Goal: Transaction & Acquisition: Purchase product/service

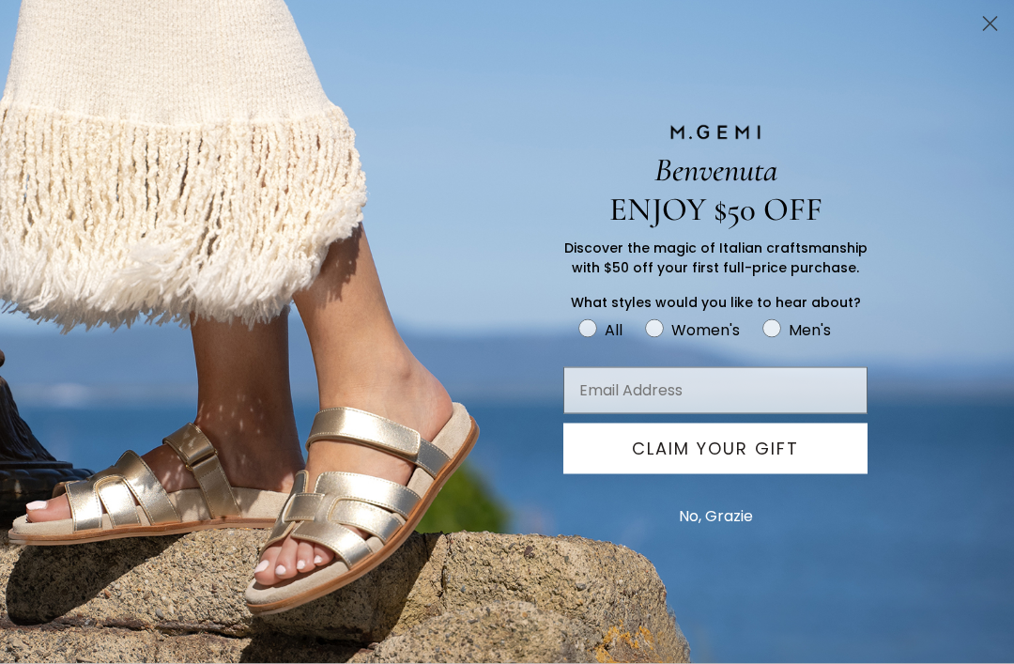
scroll to position [300, 0]
click at [999, 23] on circle "Close dialog" at bounding box center [990, 23] width 31 height 31
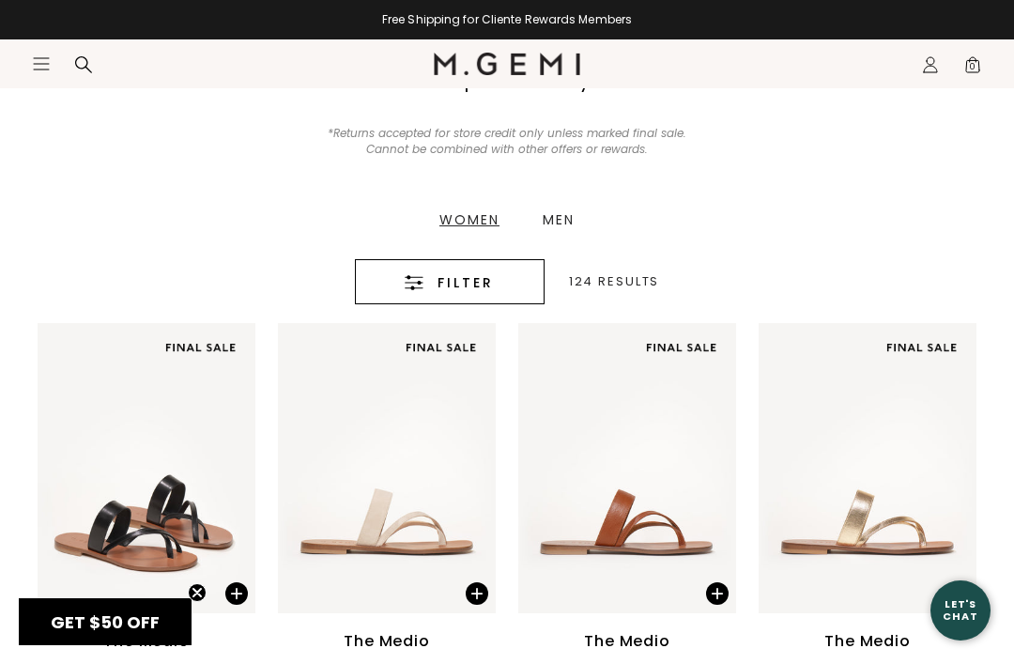
click at [572, 219] on div "Men" at bounding box center [559, 219] width 32 height 13
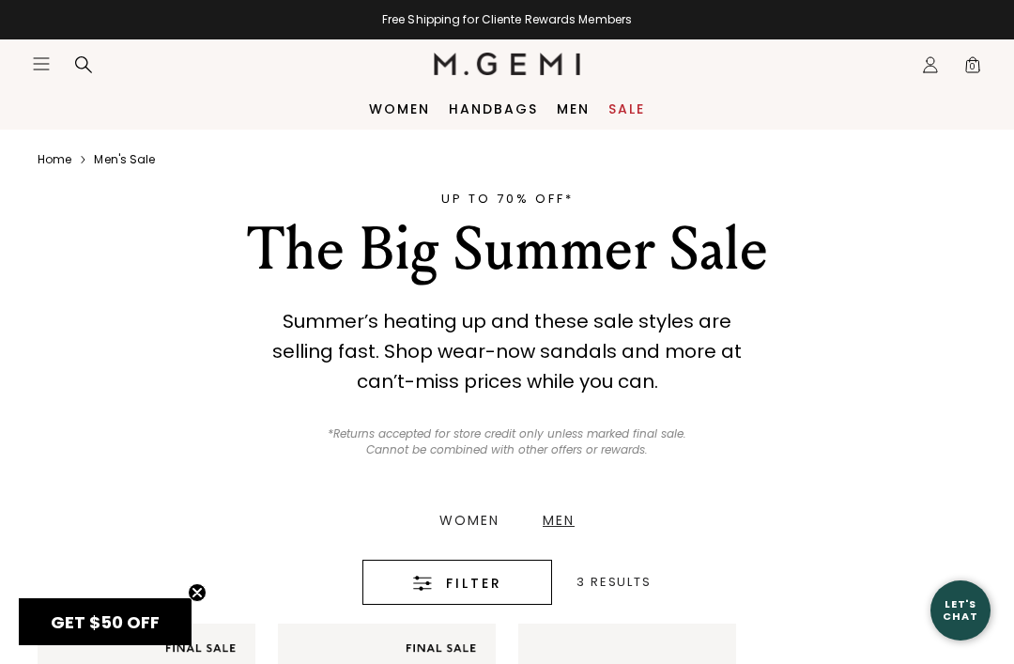
click at [568, 108] on link "Men" at bounding box center [573, 108] width 33 height 15
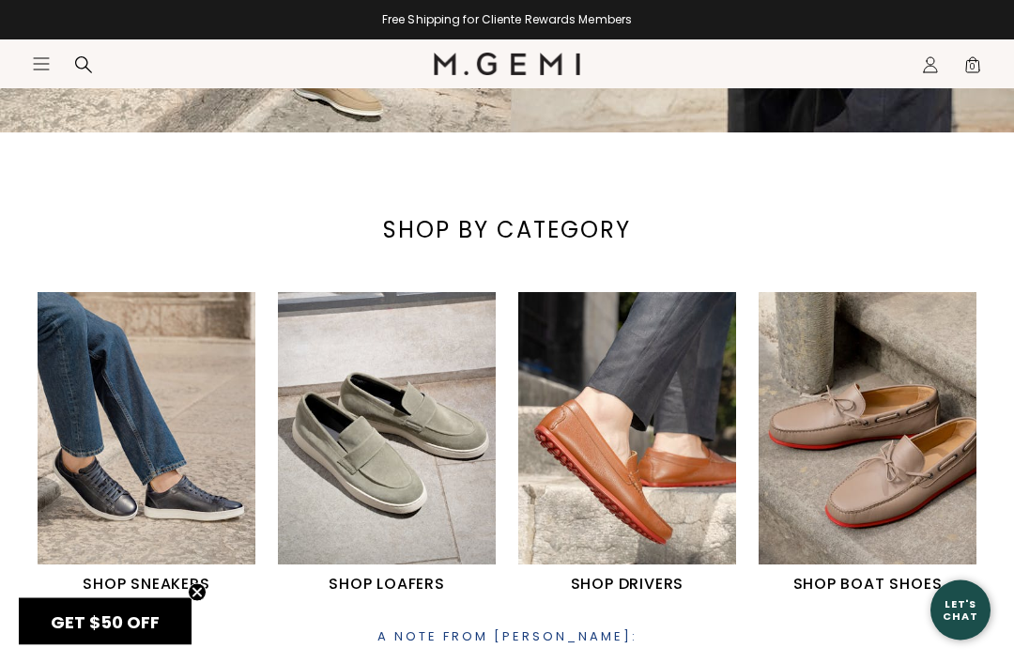
scroll to position [517, 0]
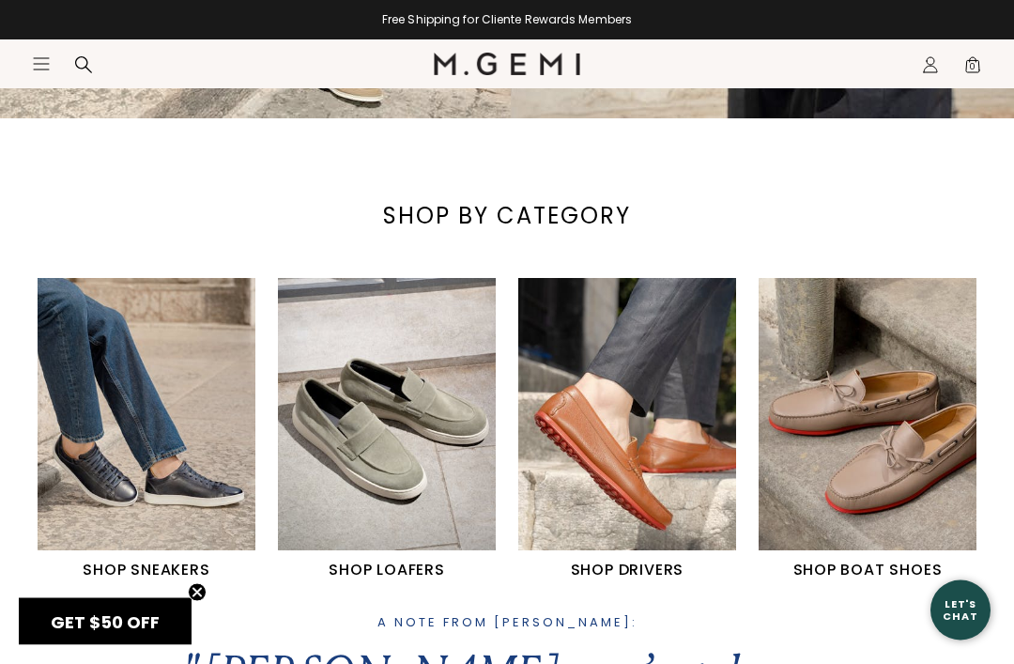
click at [118, 489] on img "1 / 4" at bounding box center [147, 415] width 218 height 272
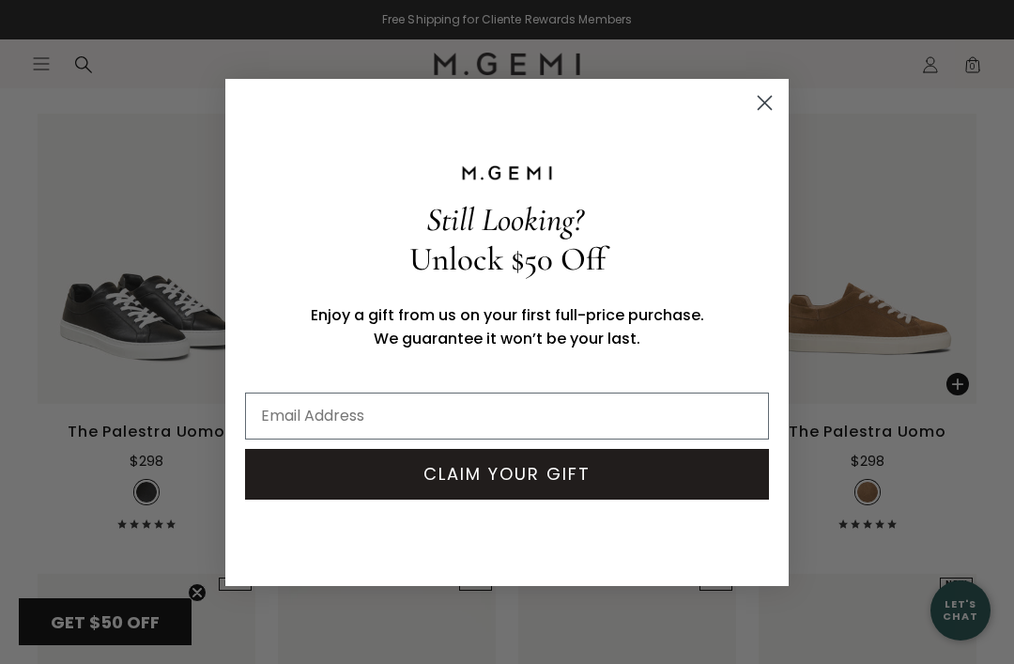
click at [762, 100] on icon "Close dialog" at bounding box center [765, 102] width 13 height 13
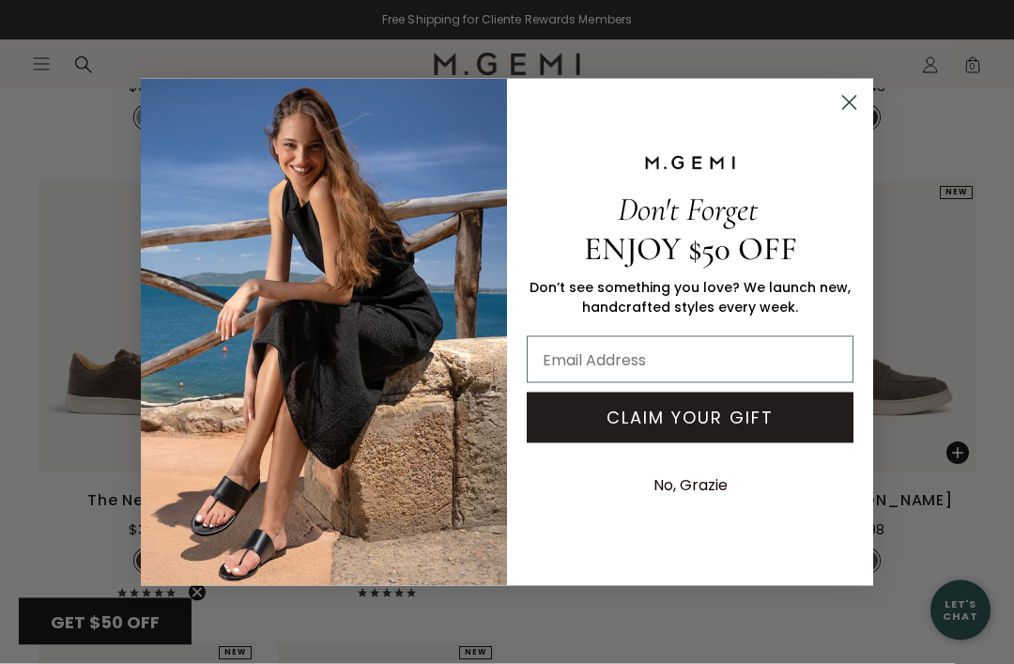
scroll to position [1093, 0]
click at [854, 117] on circle "Close dialog" at bounding box center [849, 101] width 31 height 31
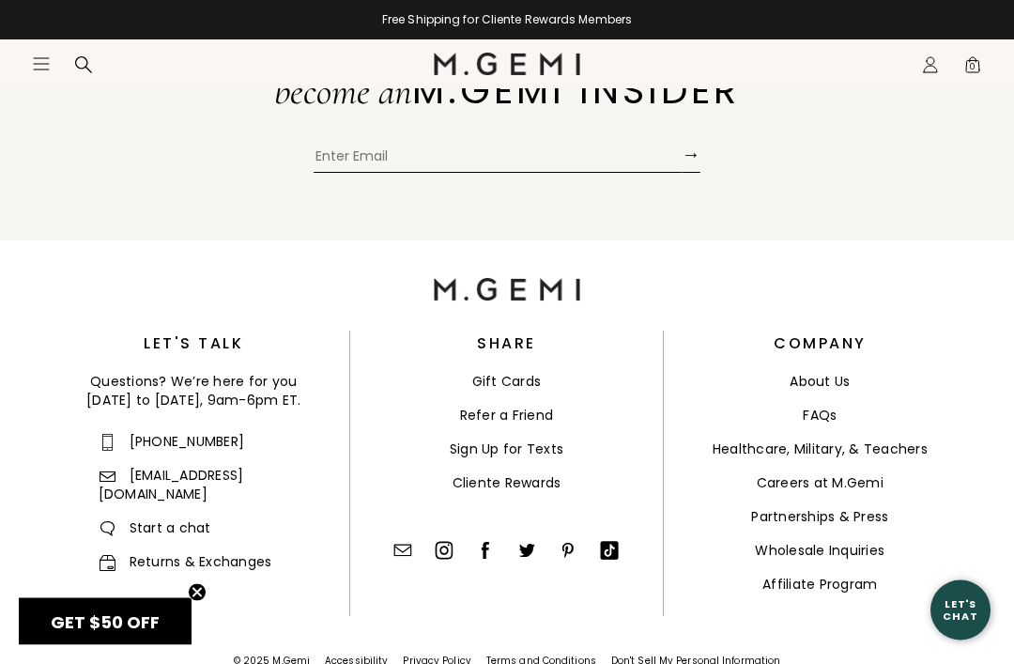
scroll to position [2650, 0]
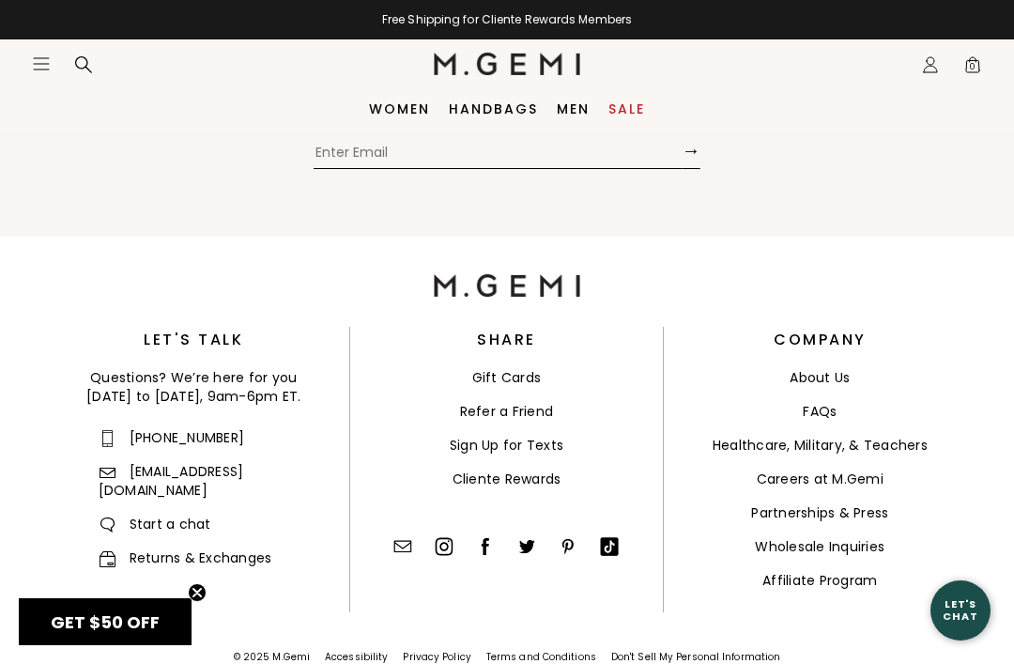
click at [864, 454] on link "Healthcare, Military, & Teachers" at bounding box center [820, 445] width 215 height 19
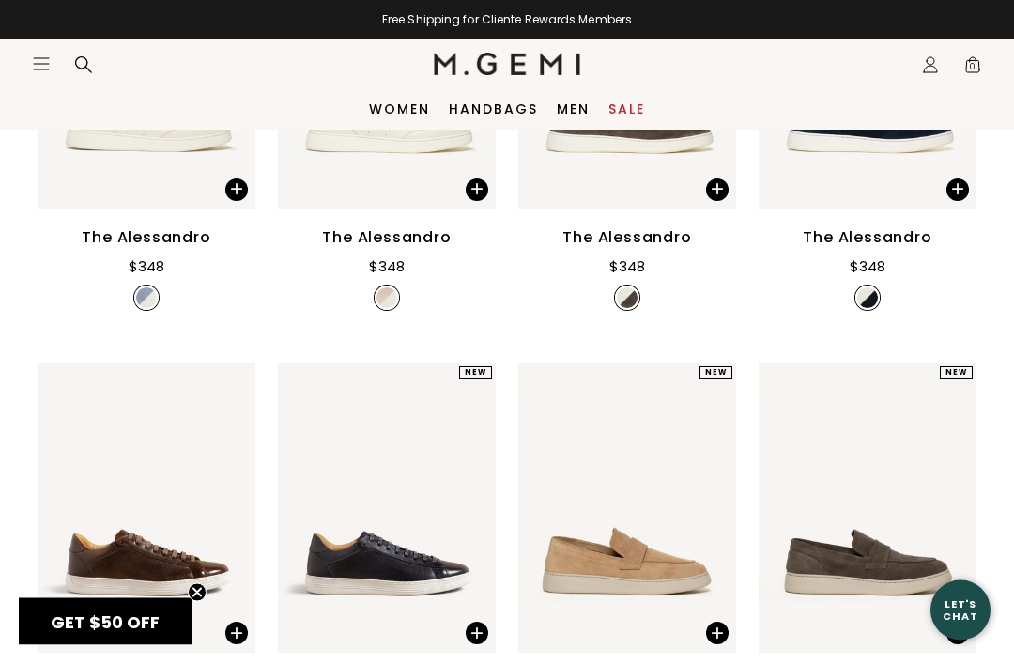
scroll to position [913, 0]
click at [642, 106] on link "Sale" at bounding box center [626, 108] width 37 height 15
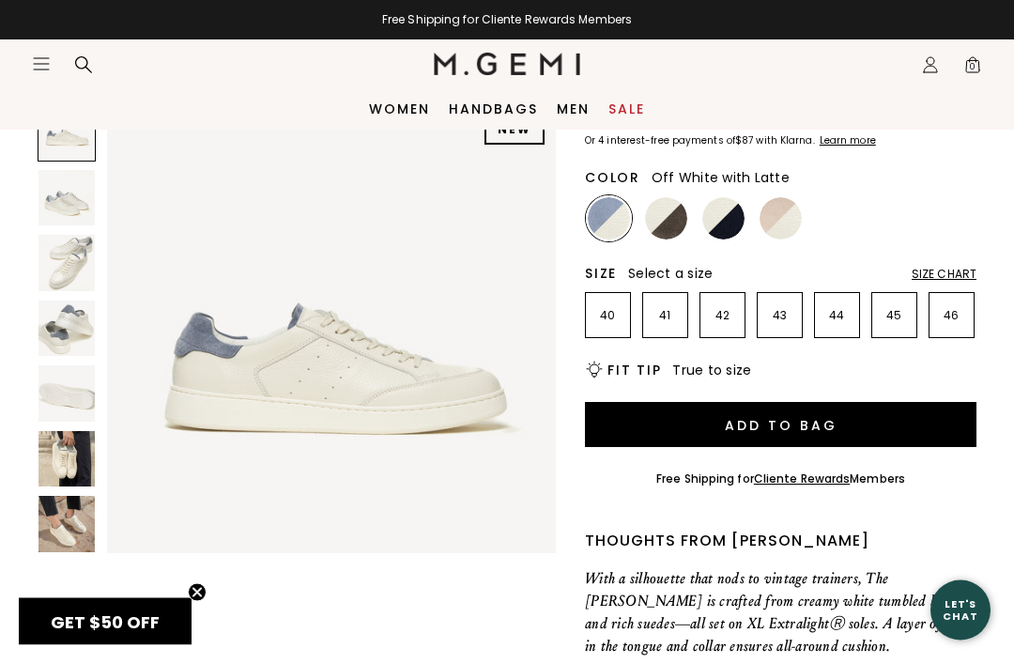
scroll to position [148, 0]
click at [784, 216] on img at bounding box center [781, 218] width 42 height 42
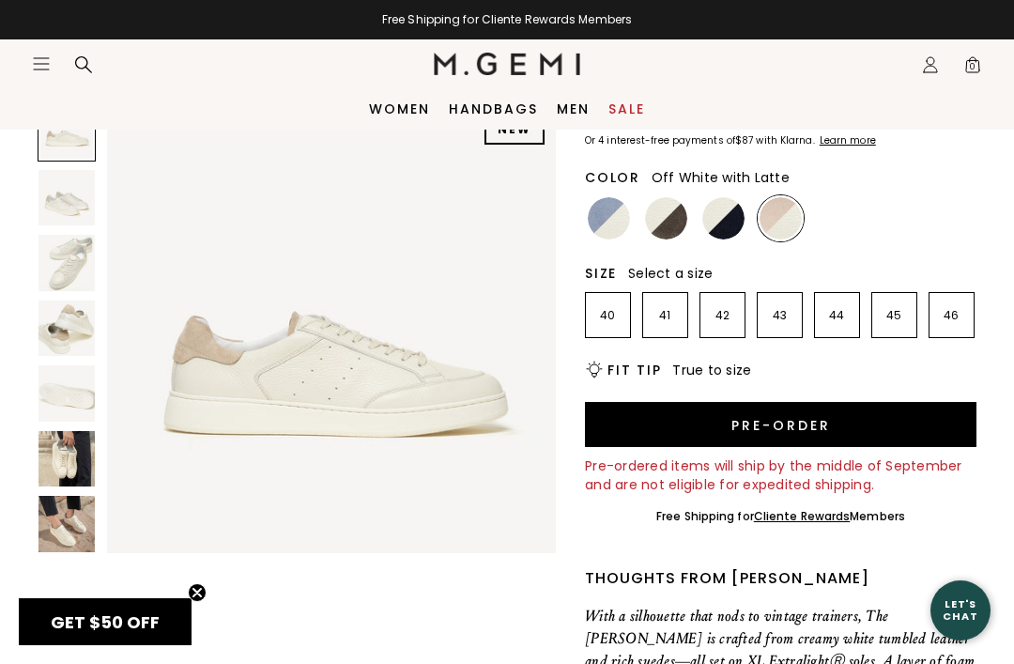
click at [726, 228] on img at bounding box center [723, 218] width 42 height 42
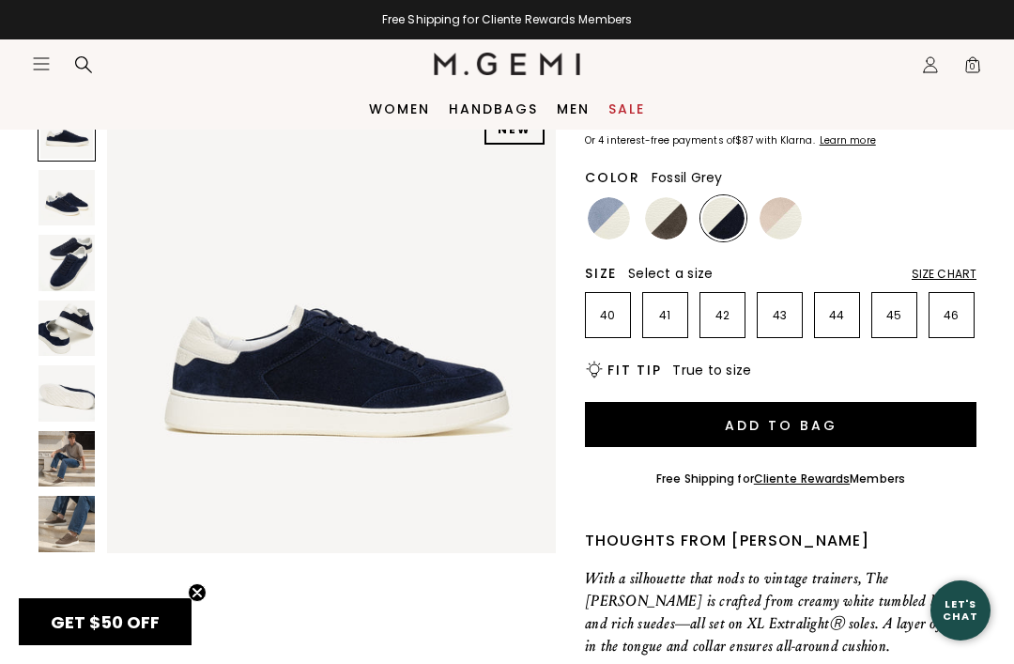
click at [683, 225] on img at bounding box center [666, 218] width 42 height 42
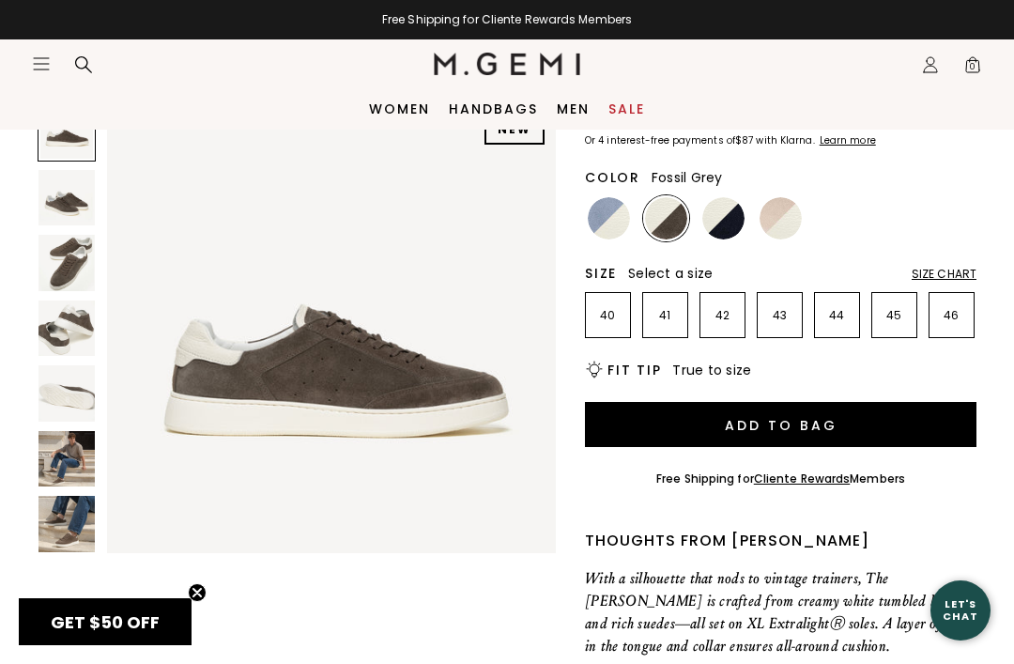
click at [790, 221] on img at bounding box center [781, 218] width 42 height 42
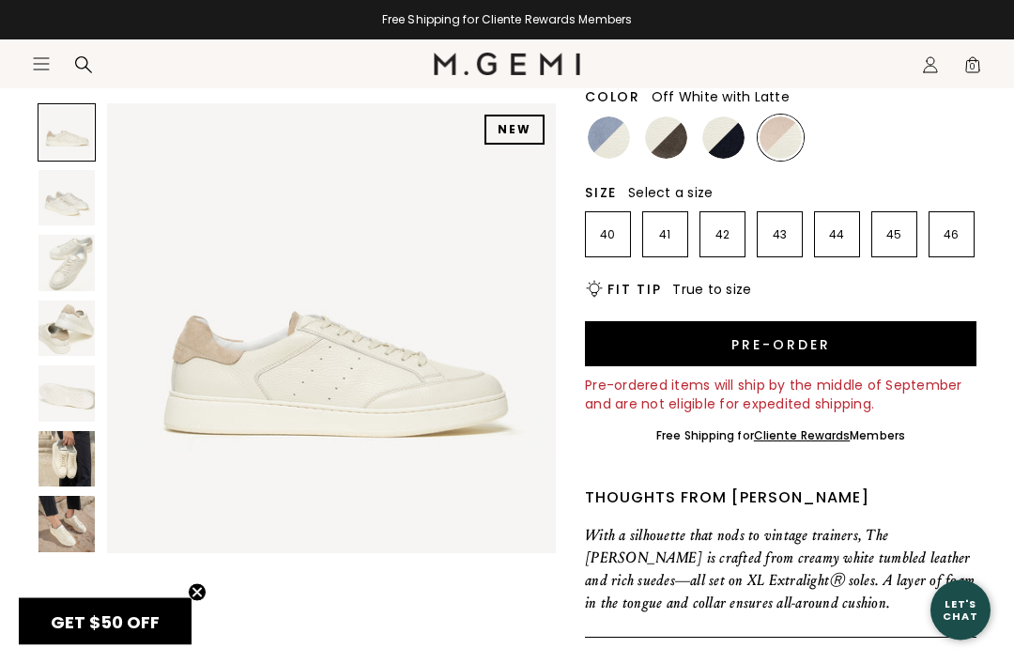
scroll to position [229, 0]
click at [910, 612] on p "With a silhouette that nods to vintage trainers, The Alessandro is crafted from…" at bounding box center [781, 569] width 392 height 90
click at [59, 515] on img at bounding box center [66, 524] width 56 height 56
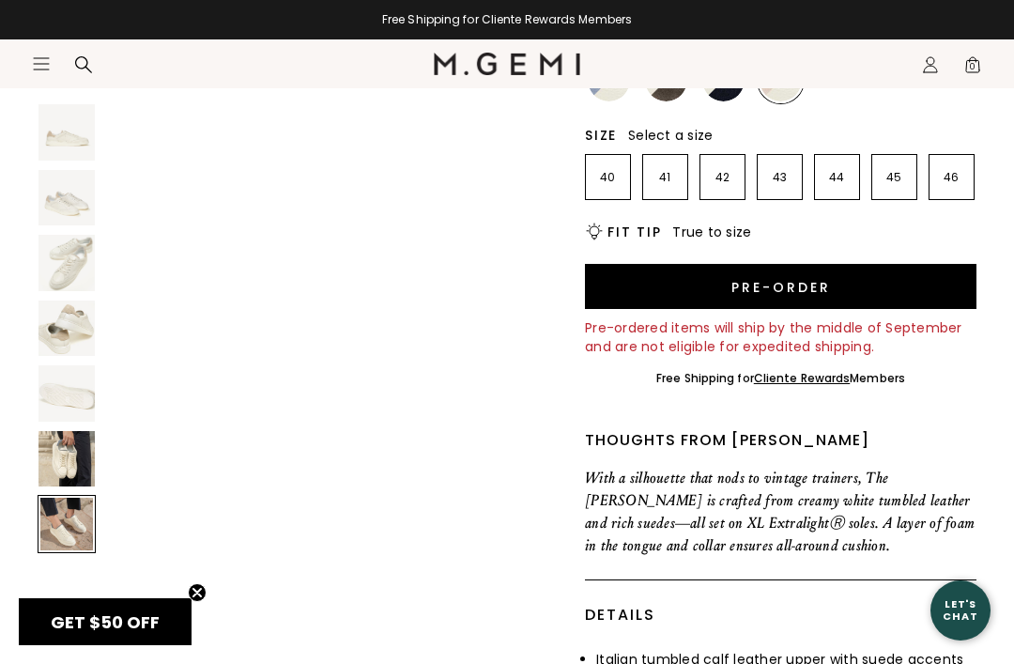
scroll to position [289, 0]
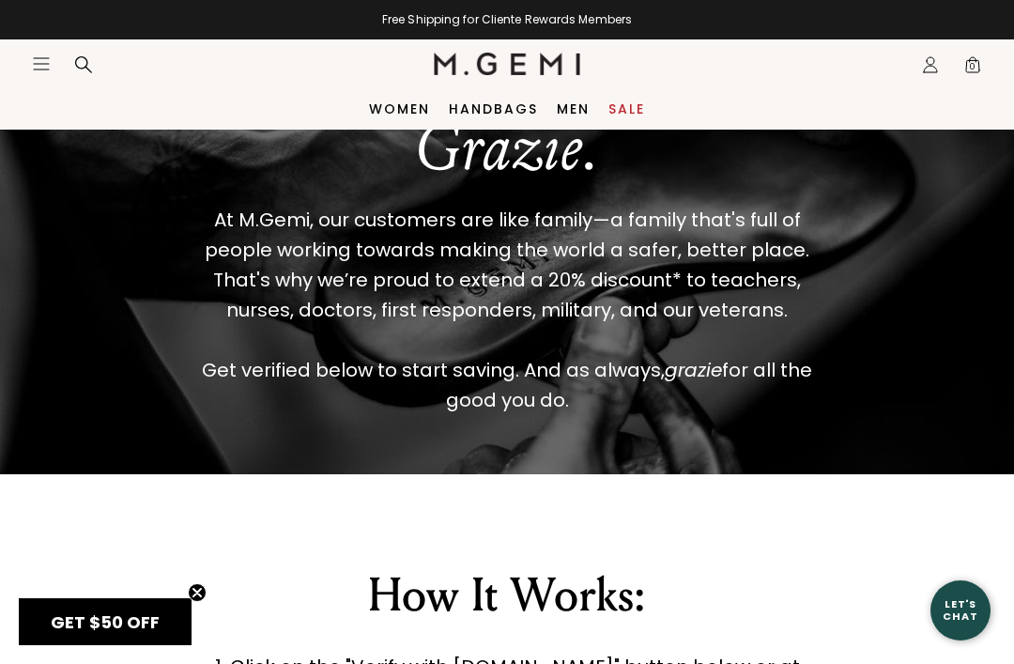
scroll to position [57, 0]
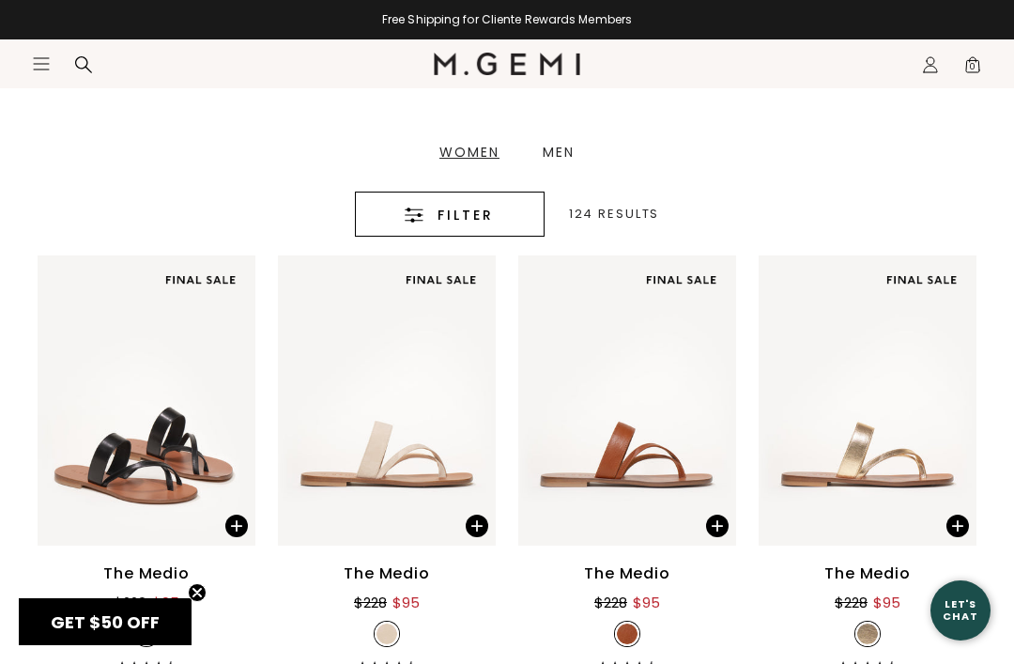
click at [574, 155] on div "Men" at bounding box center [559, 152] width 32 height 13
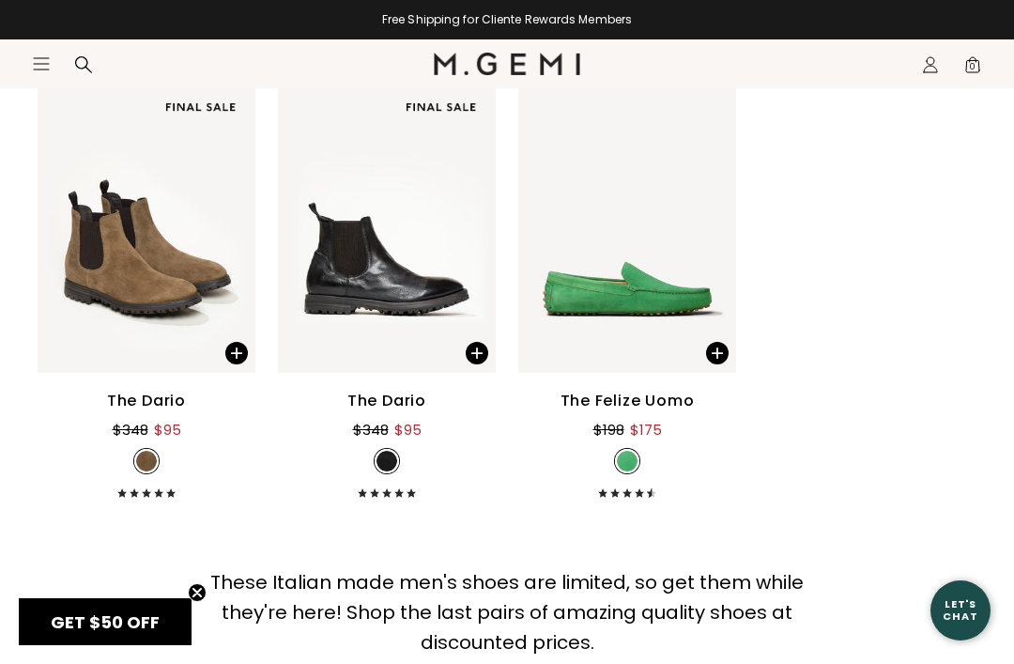
scroll to position [551, 0]
